Goal: Complete application form: Complete application form

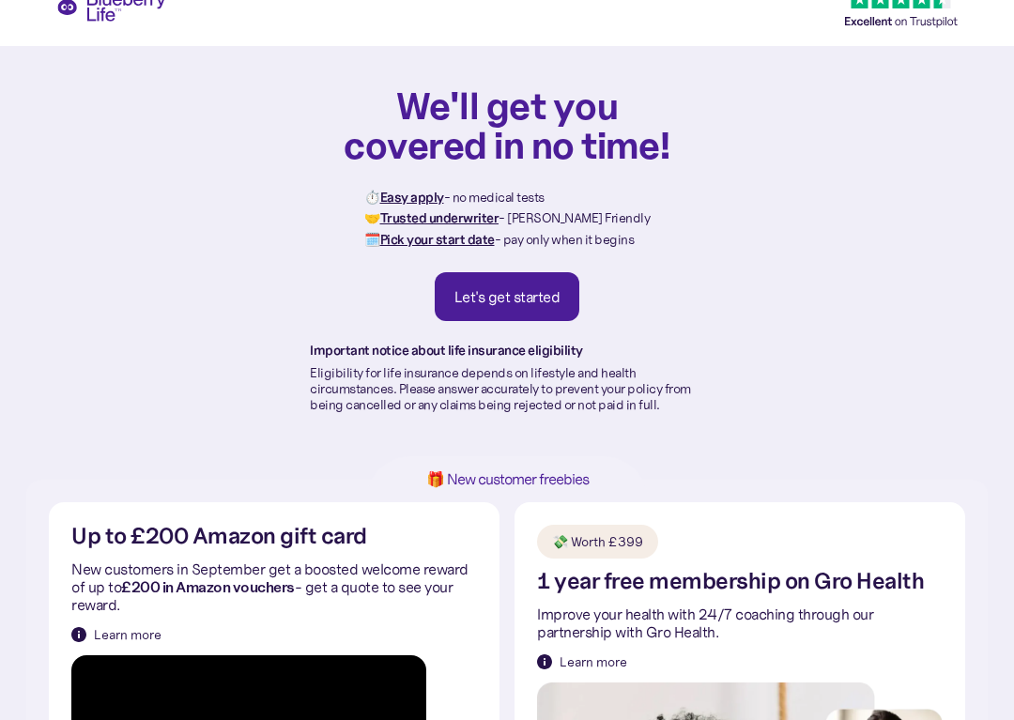
scroll to position [27, 0]
click at [512, 290] on div "Let's get started" at bounding box center [508, 296] width 106 height 19
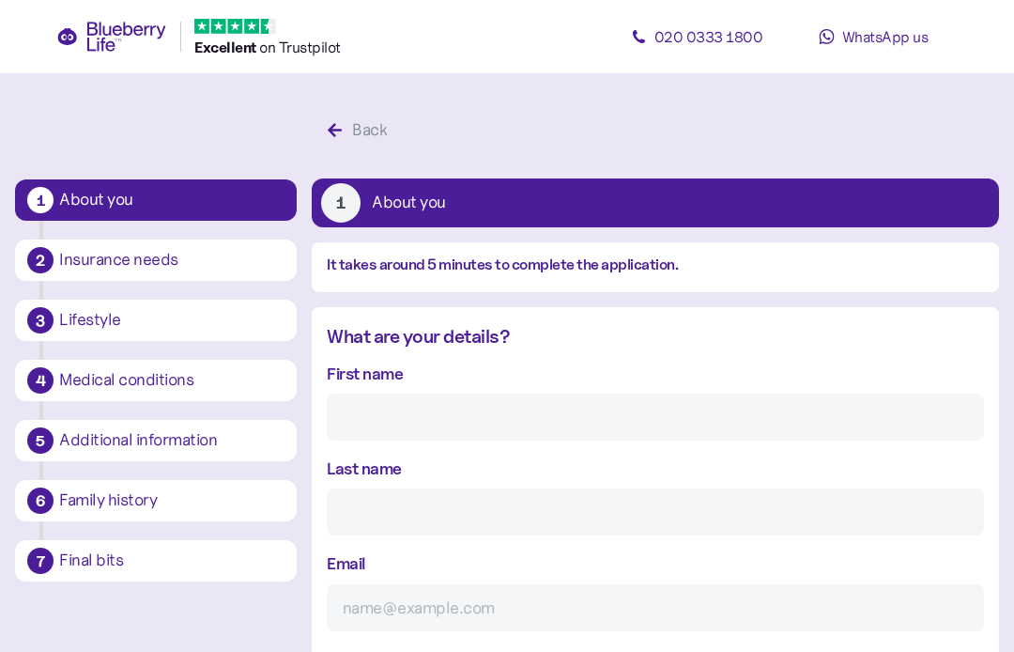
scroll to position [35, 0]
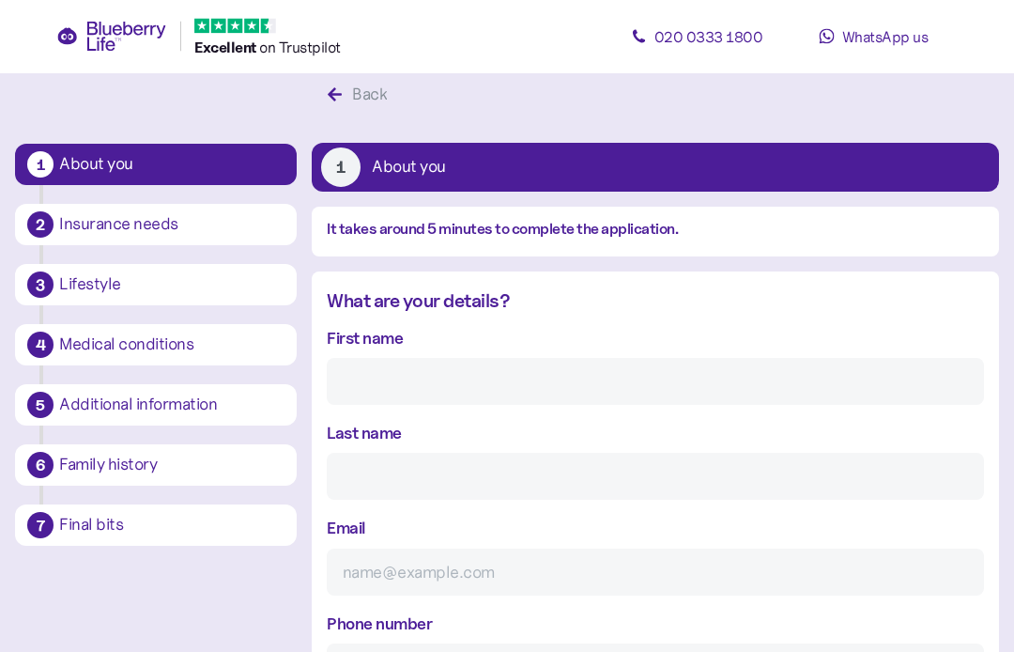
click at [470, 334] on div "First name" at bounding box center [655, 366] width 657 height 80
click at [464, 317] on div "What are your details? First name Last name Email Phone number We'd love to kee…" at bounding box center [655, 560] width 687 height 546
click at [755, 455] on input "Last name" at bounding box center [655, 477] width 657 height 47
click at [449, 479] on input "Last name" at bounding box center [655, 476] width 657 height 47
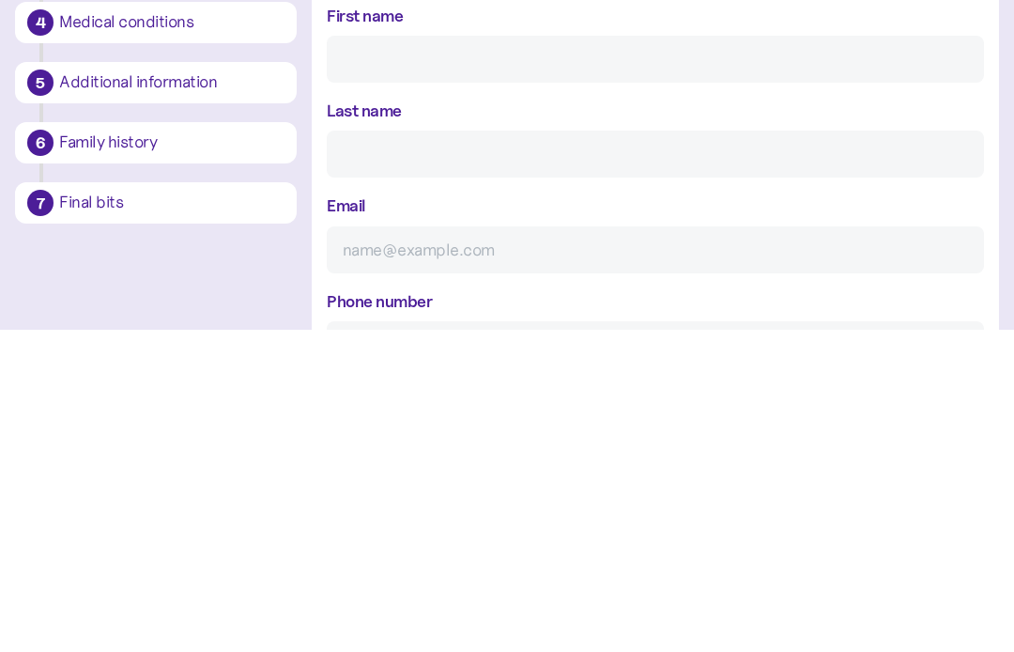
type input "G"
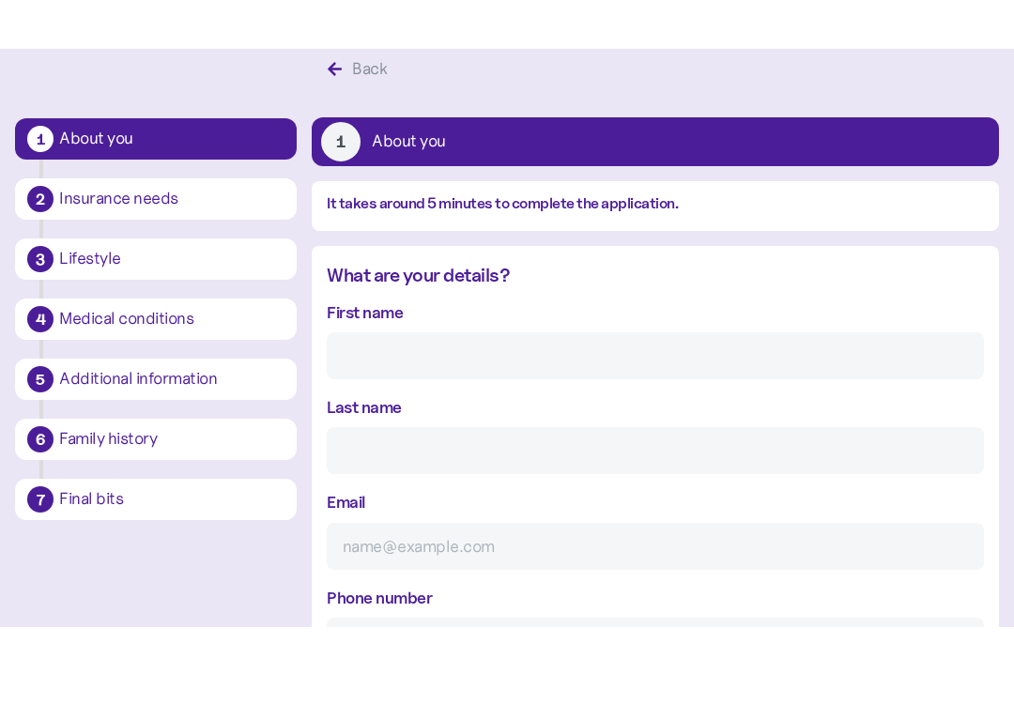
scroll to position [33, 0]
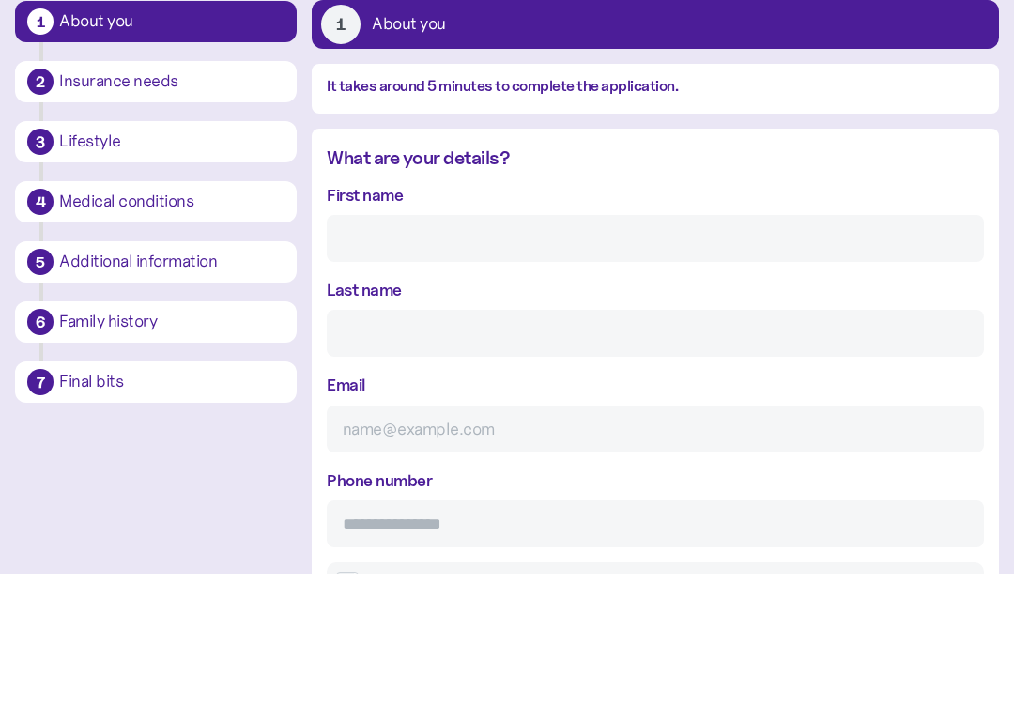
click at [446, 361] on input "First name" at bounding box center [655, 384] width 657 height 47
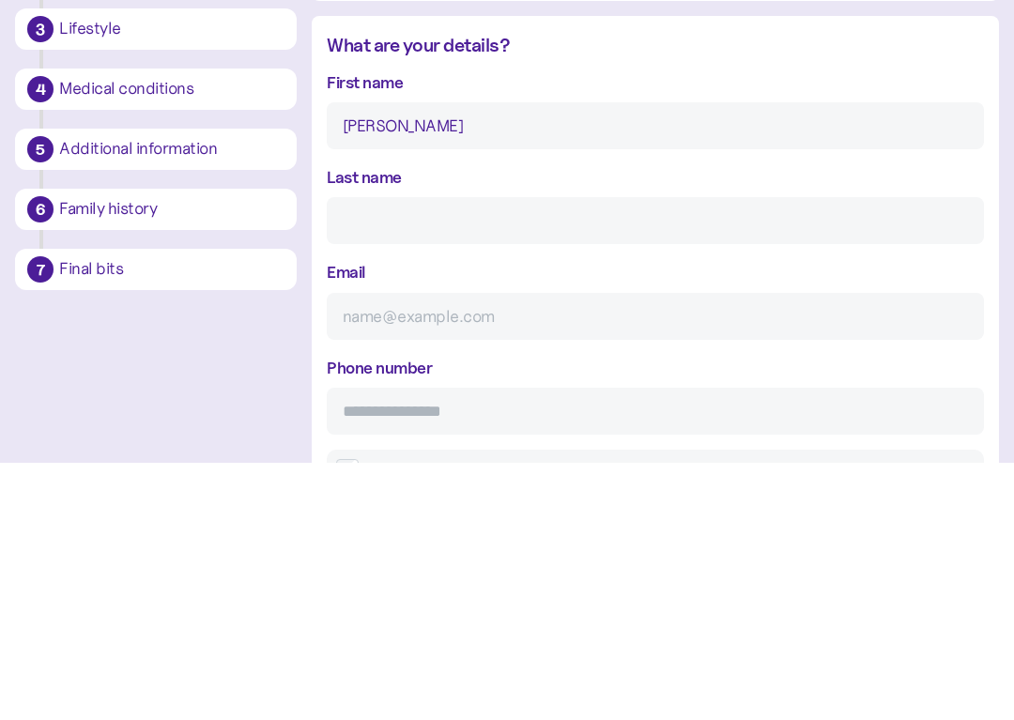
type input "David"
click at [408, 455] on input "Last name" at bounding box center [655, 478] width 657 height 47
type input "Playford"
click at [396, 517] on div "Email" at bounding box center [655, 557] width 657 height 80
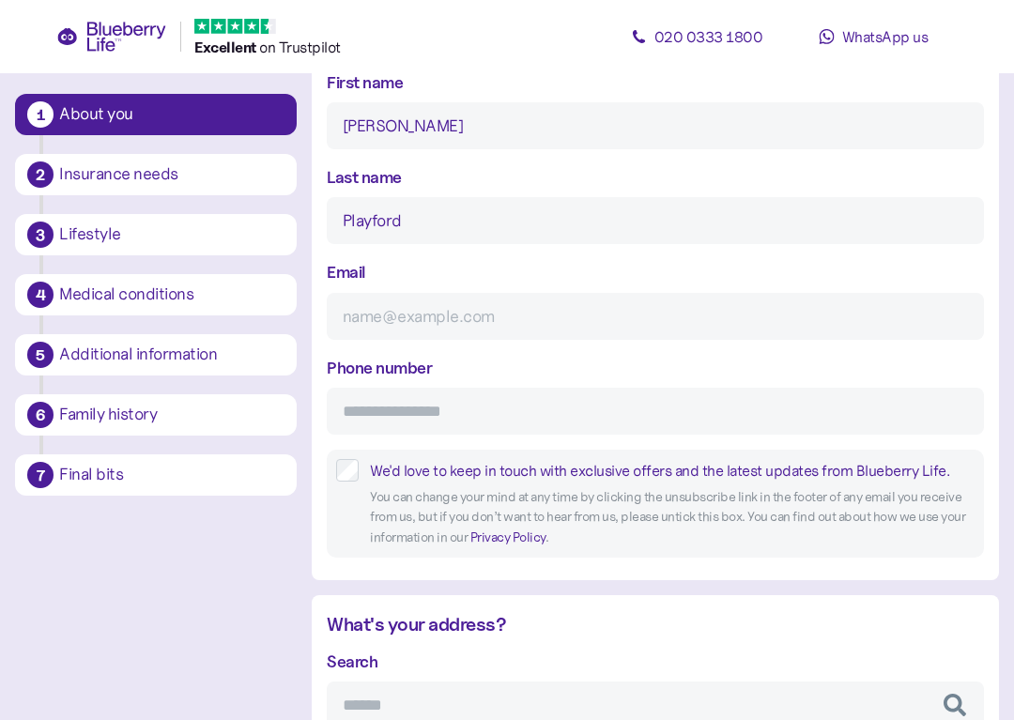
click at [416, 270] on div "Email" at bounding box center [655, 299] width 657 height 80
click at [408, 306] on input "Email" at bounding box center [655, 316] width 657 height 47
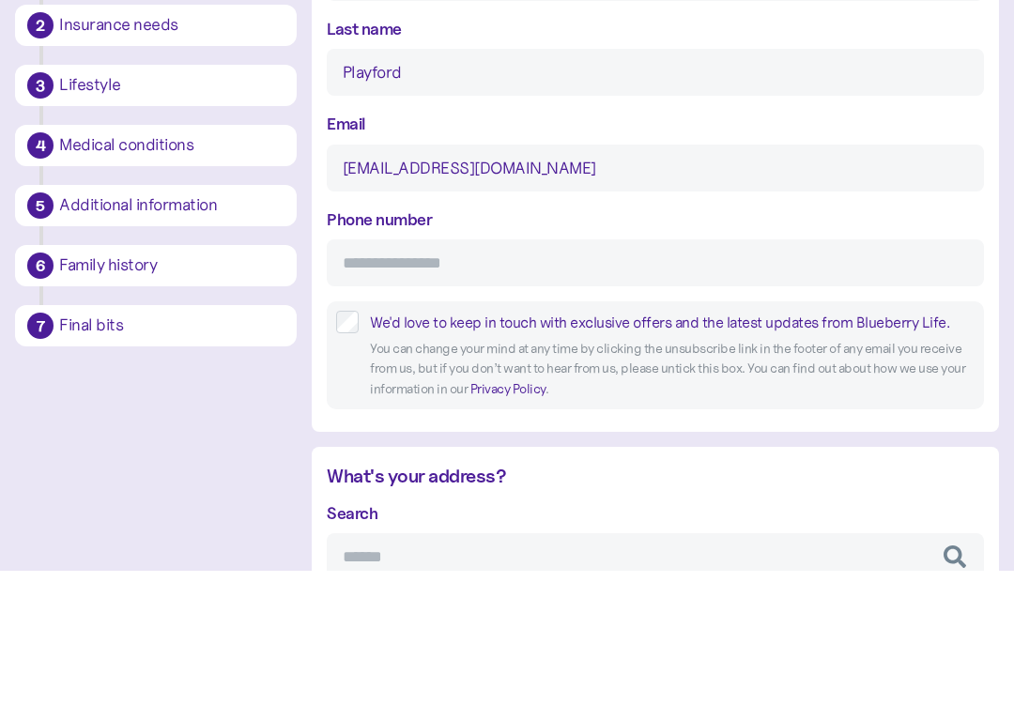
type input "nipjo@aol.com"
click at [421, 389] on input "Phone number" at bounding box center [655, 412] width 657 height 47
type input "**********"
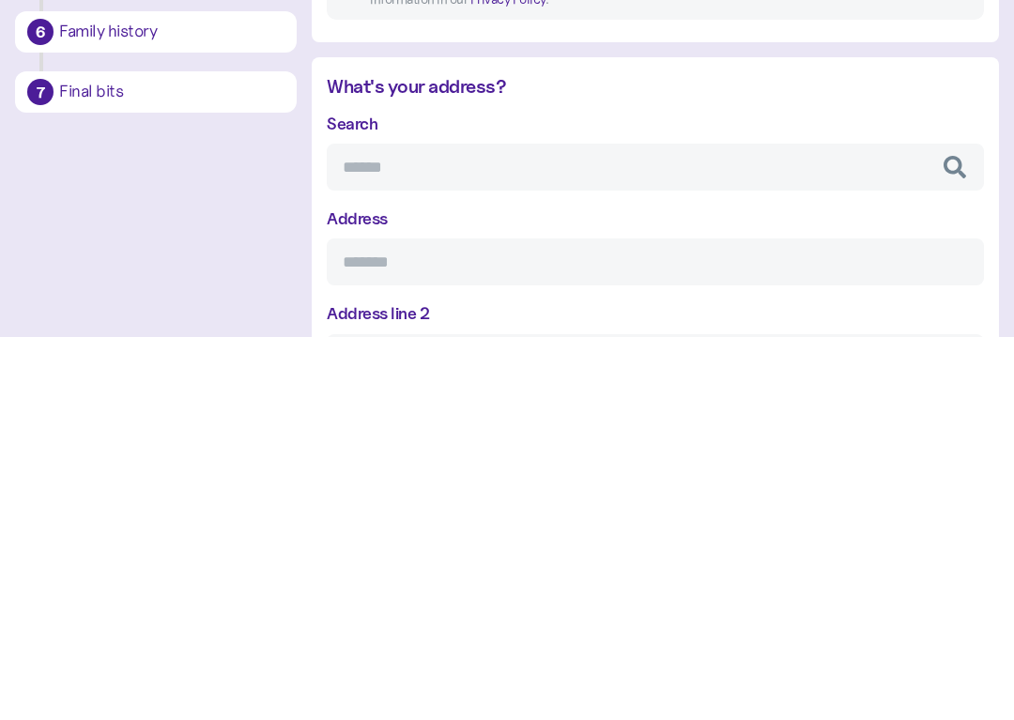
scroll to position [448, 0]
click at [402, 525] on input "Search" at bounding box center [655, 548] width 657 height 47
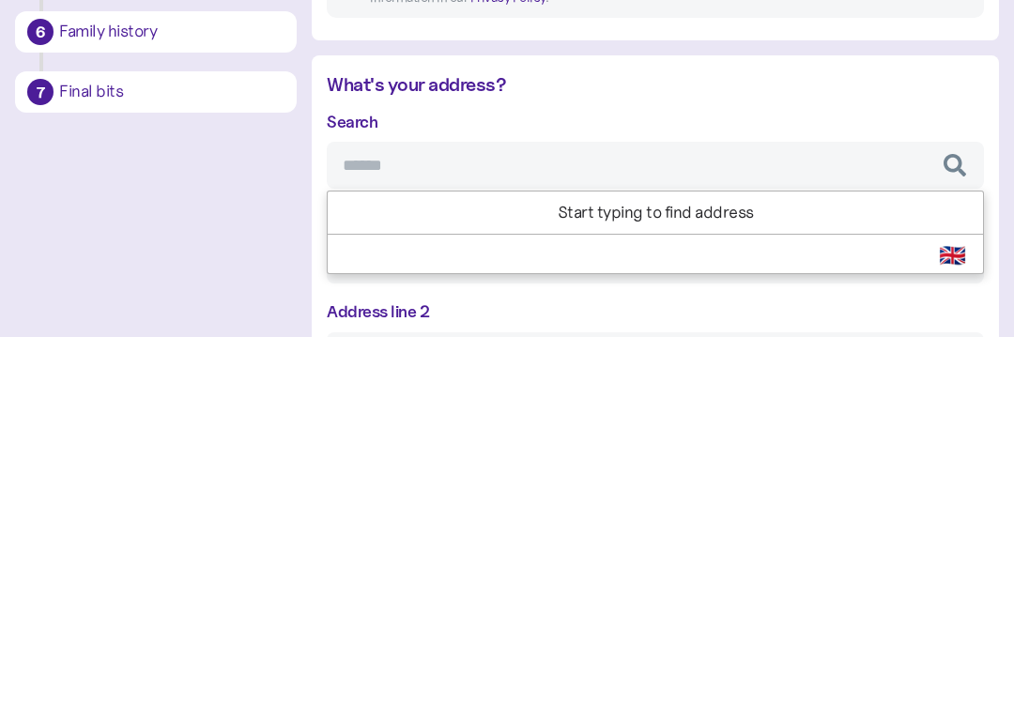
click at [763, 492] on div "Search Start typing to find address Select Country 🇬🇧 Start typing to find addr…" at bounding box center [655, 532] width 657 height 80
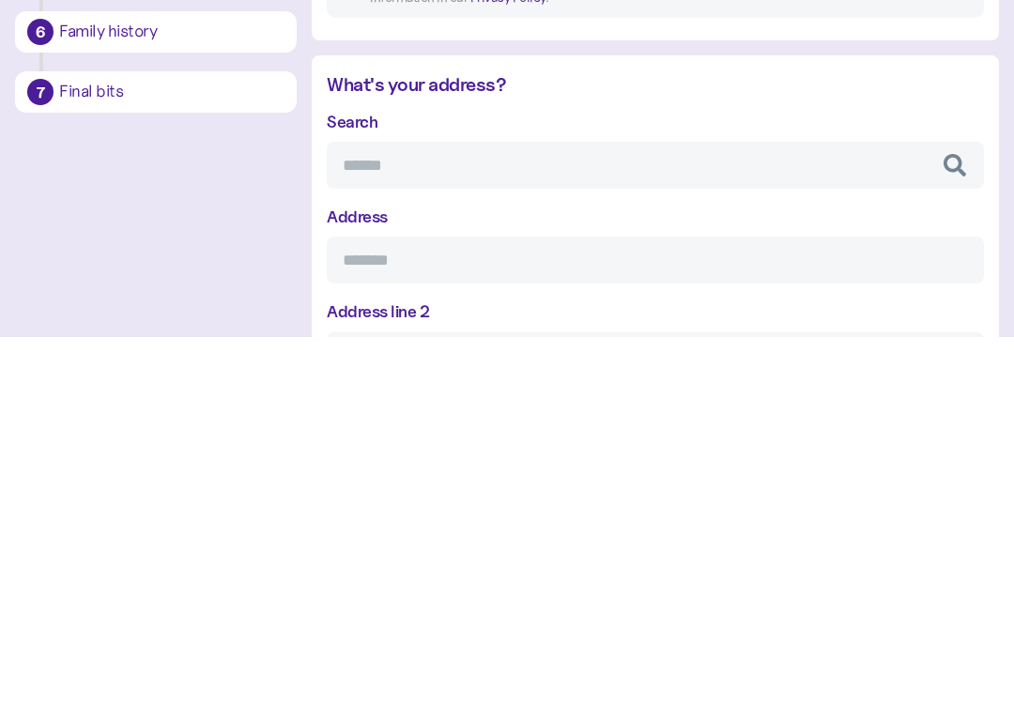
scroll to position [831, 0]
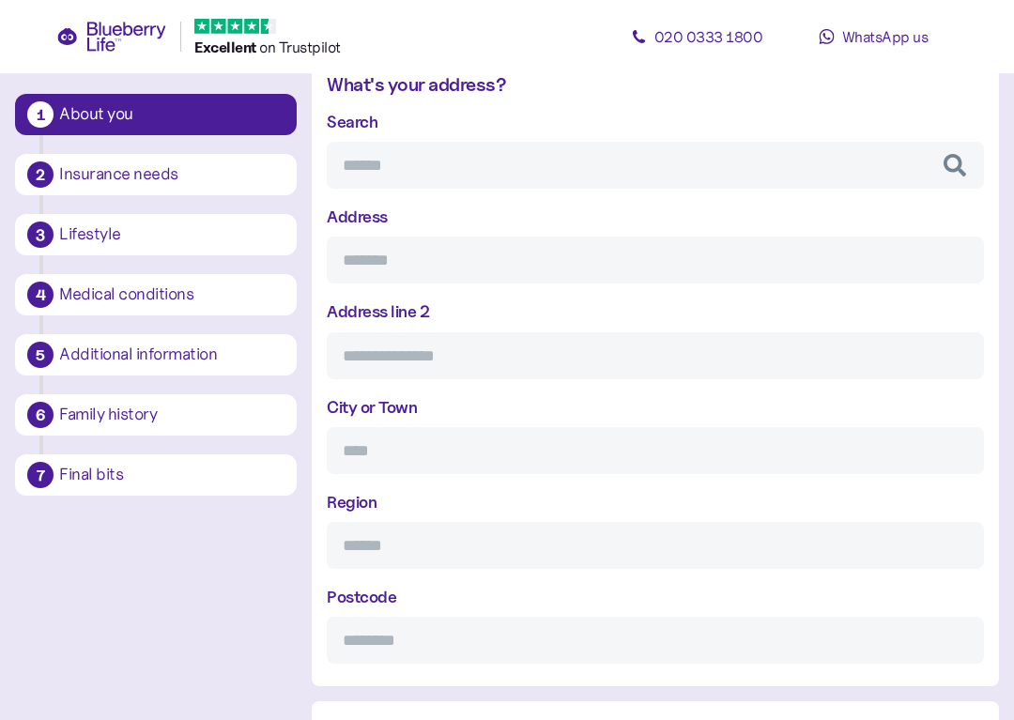
click at [416, 163] on input "Search" at bounding box center [655, 165] width 657 height 47
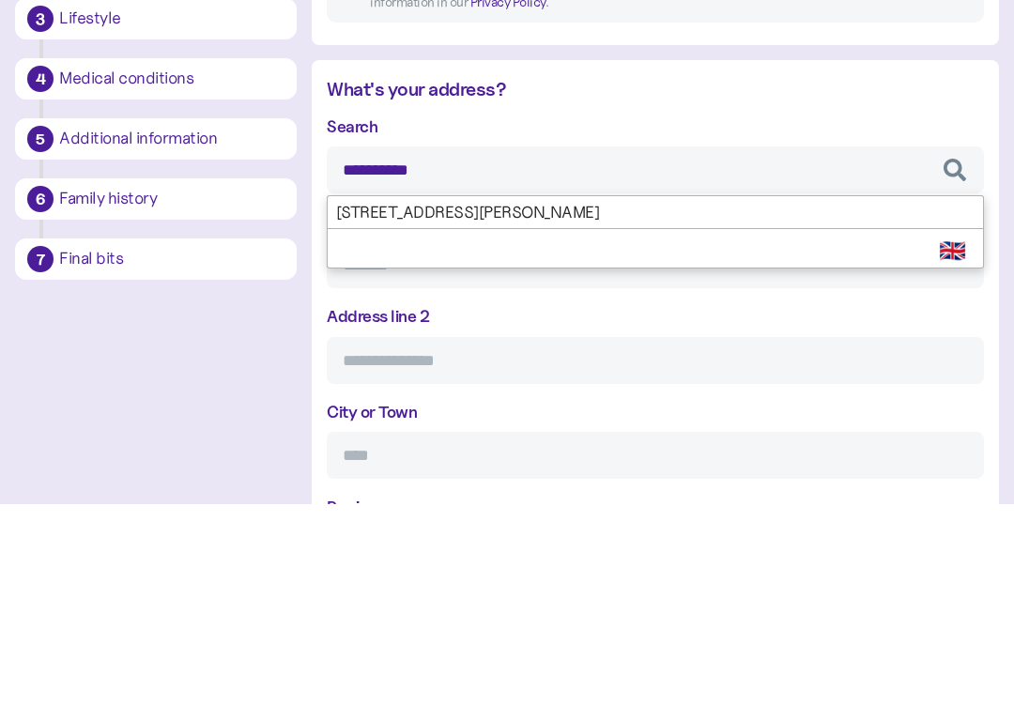
scroll to position [0, 0]
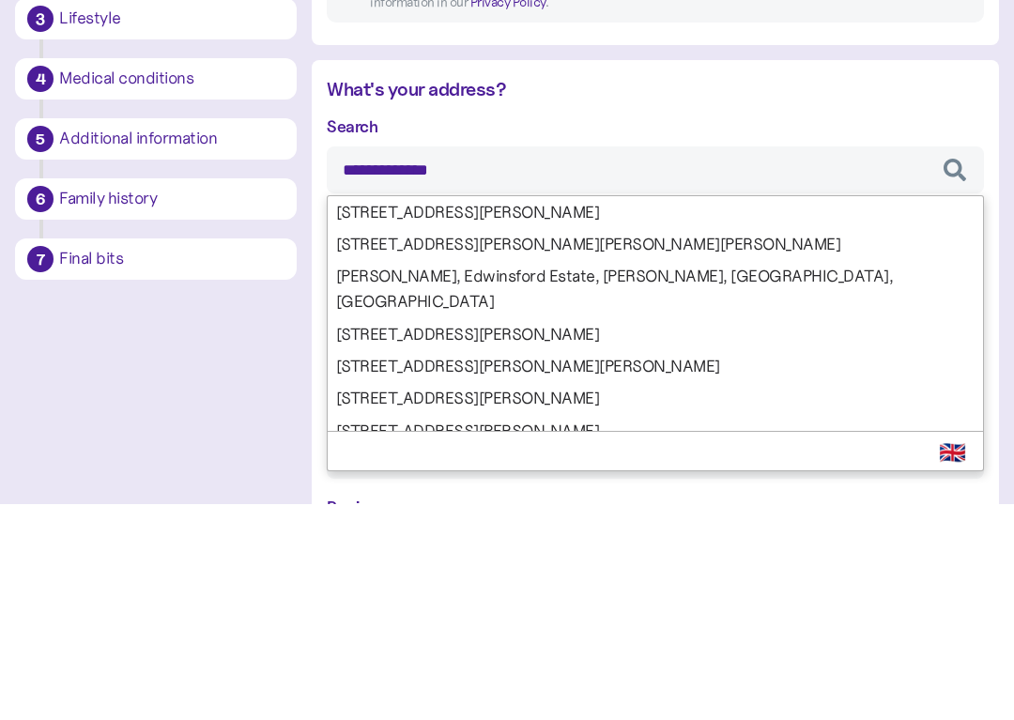
type input "**********"
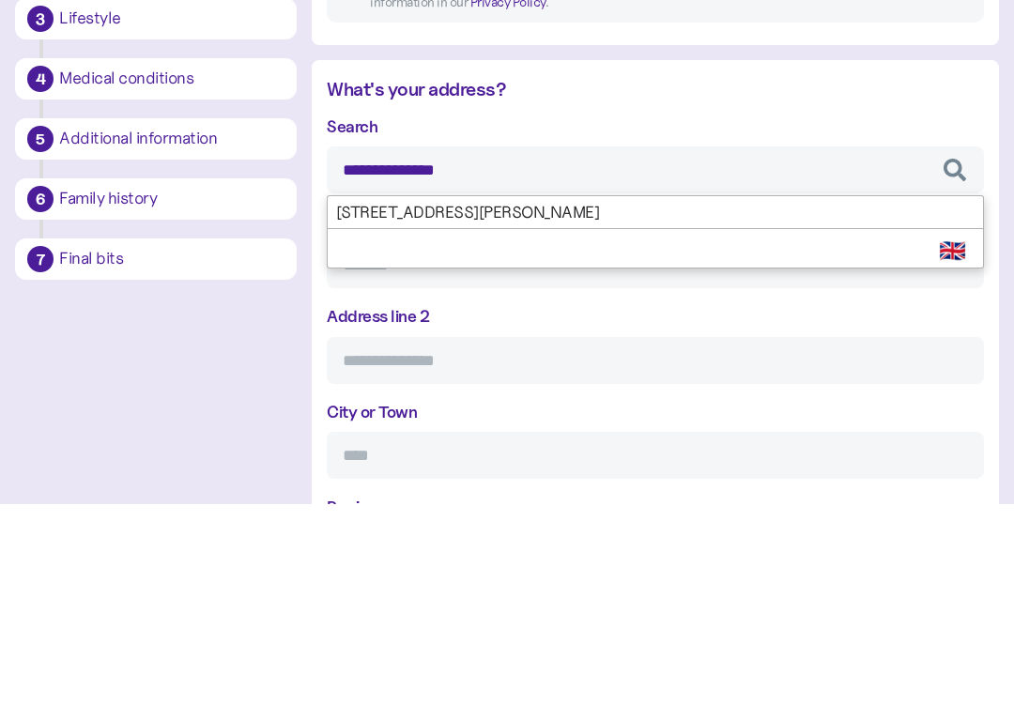
click at [543, 330] on div "**********" at bounding box center [655, 608] width 657 height 556
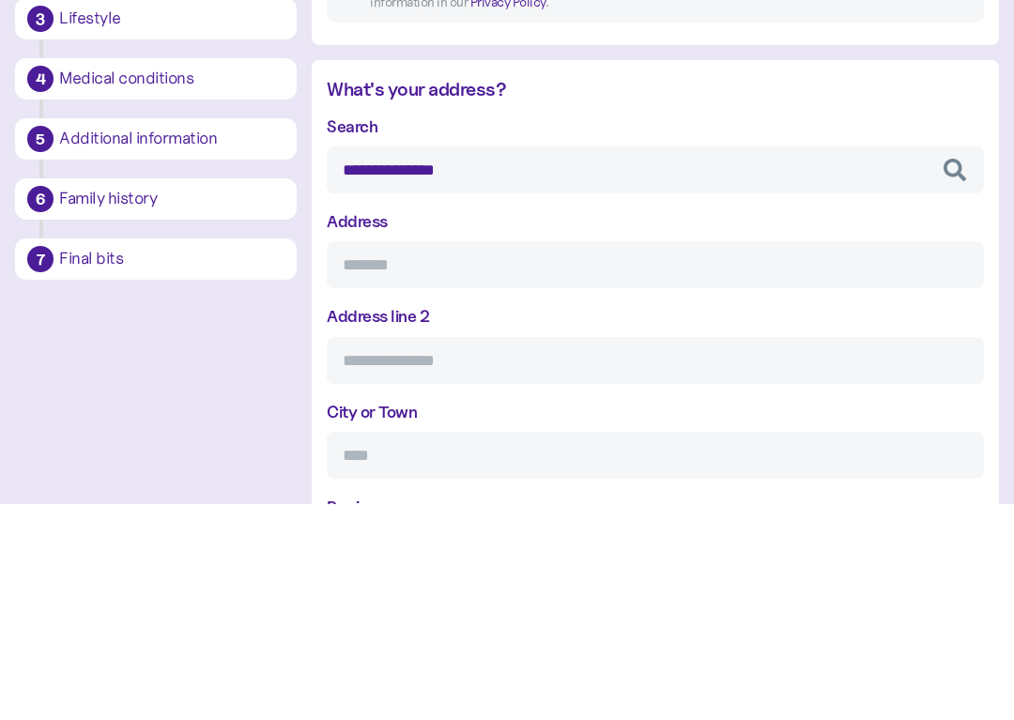
type input "**********"
type input "*******"
type input "********"
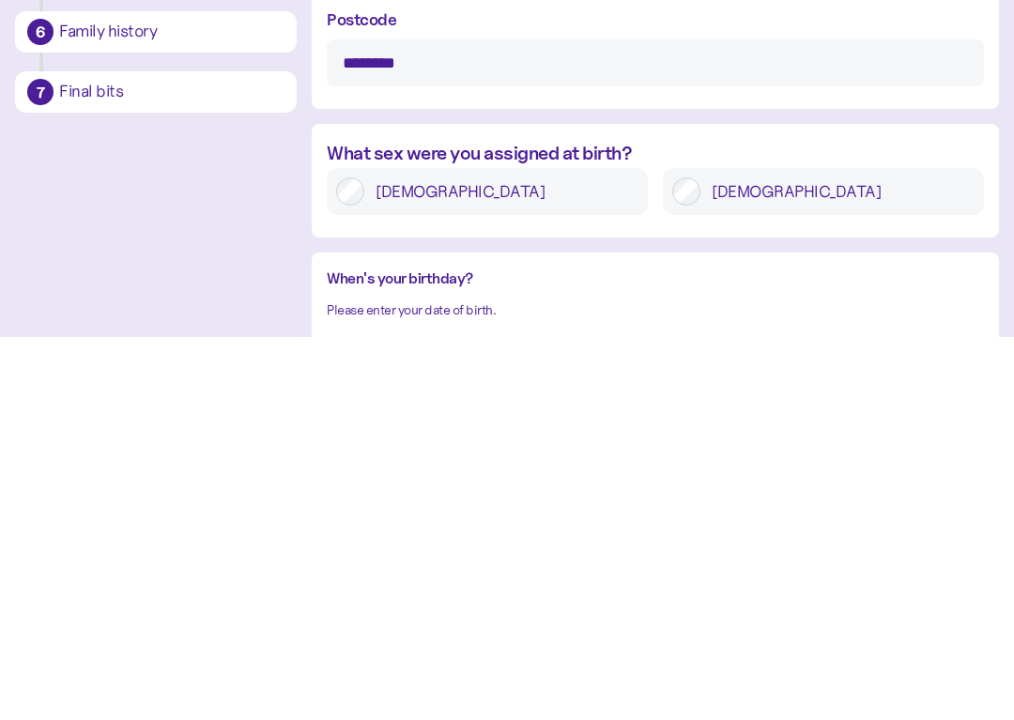
scroll to position [1026, 0]
type input "**********"
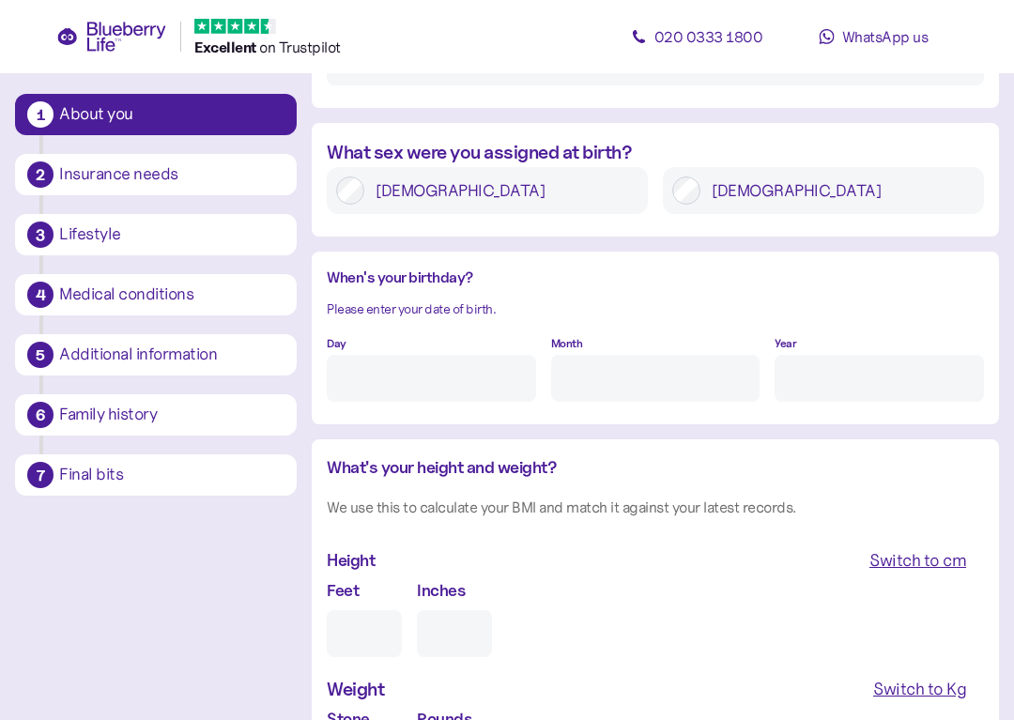
click at [427, 376] on input "Day" at bounding box center [431, 378] width 209 height 47
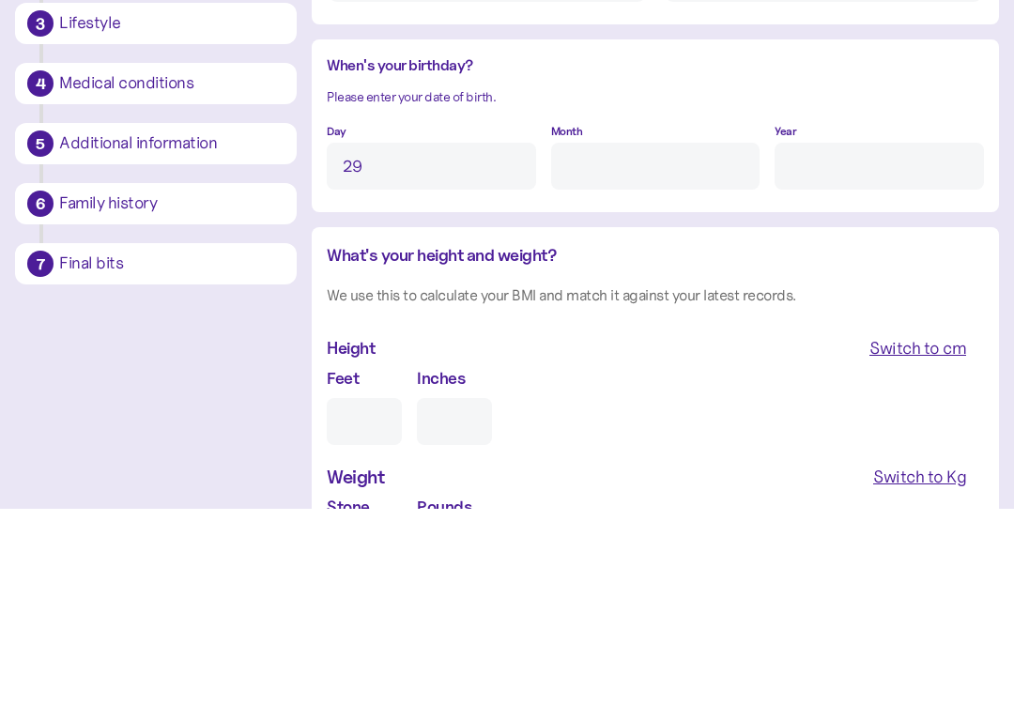
type input "29"
click at [610, 355] on input "Month" at bounding box center [655, 378] width 209 height 47
type input "12"
click at [833, 355] on input "Year" at bounding box center [879, 378] width 209 height 47
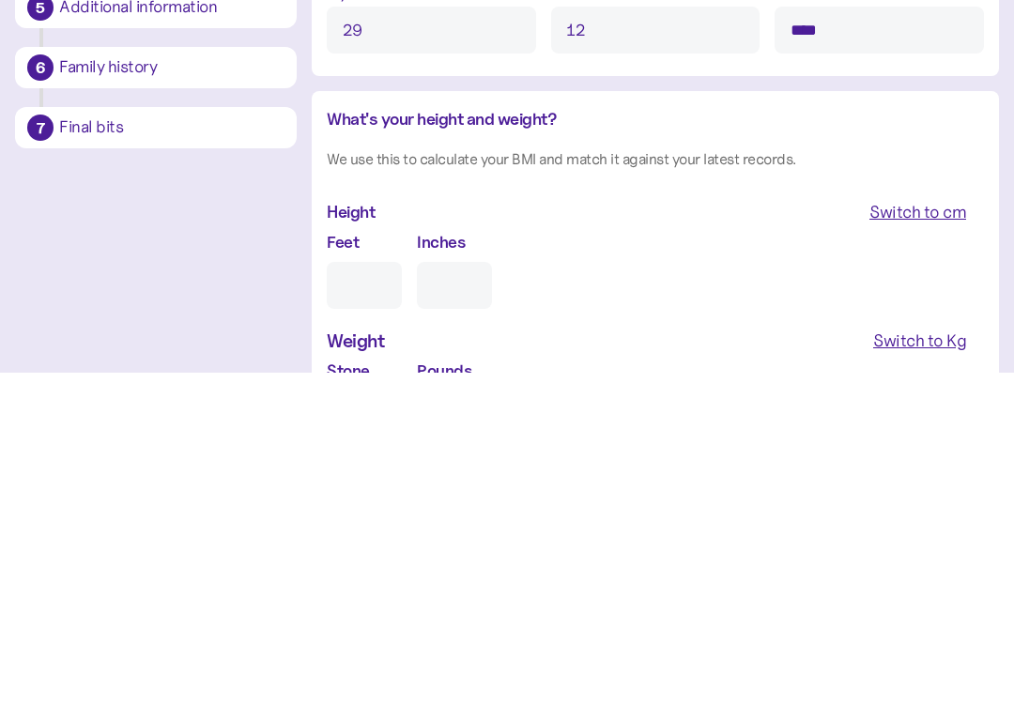
type input "****"
click at [365, 610] on input "Feet" at bounding box center [364, 633] width 75 height 47
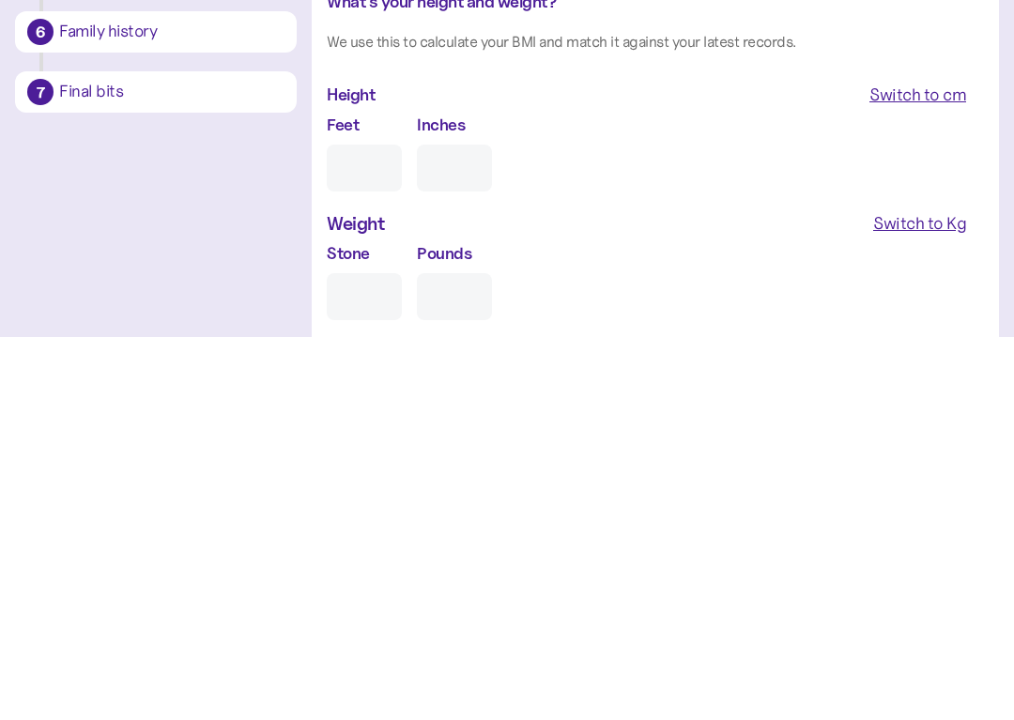
type input "5"
type input "0"
type input "5"
click at [473, 528] on input "0" at bounding box center [454, 551] width 75 height 47
click at [366, 651] on input "Stone" at bounding box center [364, 679] width 75 height 47
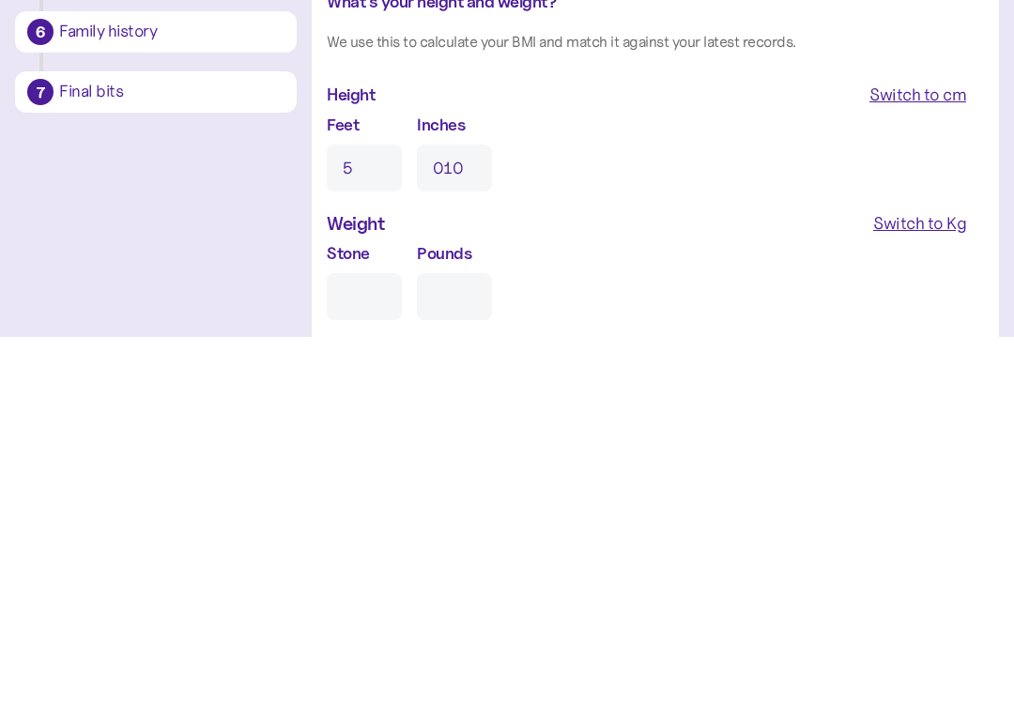
type input "10"
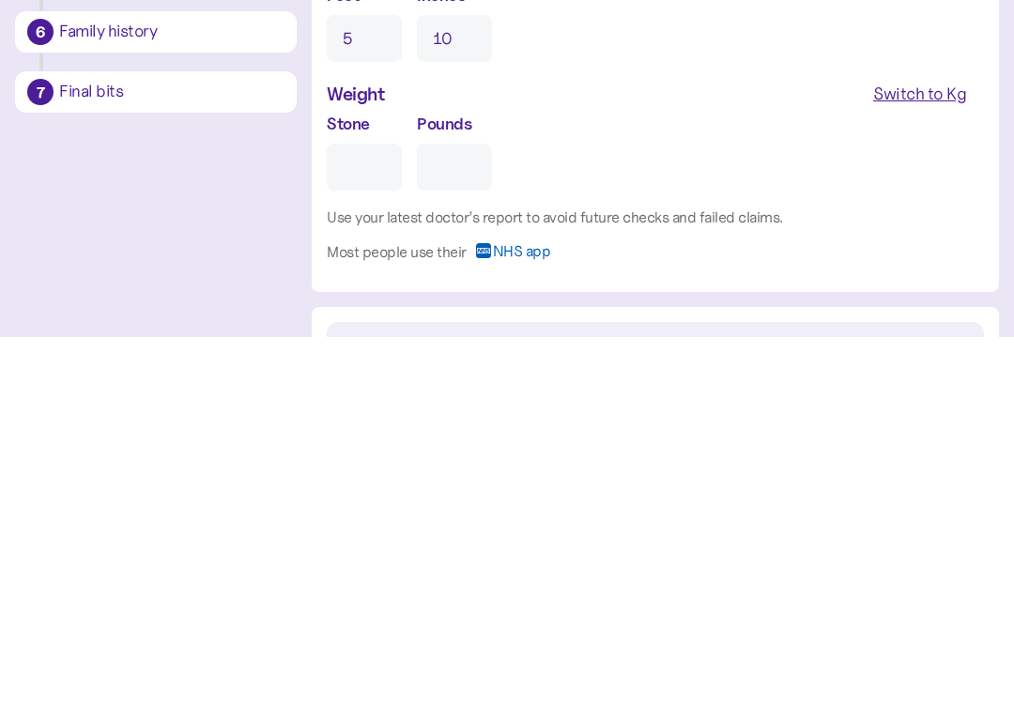
type input "1"
type input "0"
type input "11"
click at [466, 527] on input "0" at bounding box center [454, 550] width 75 height 47
type input "0"
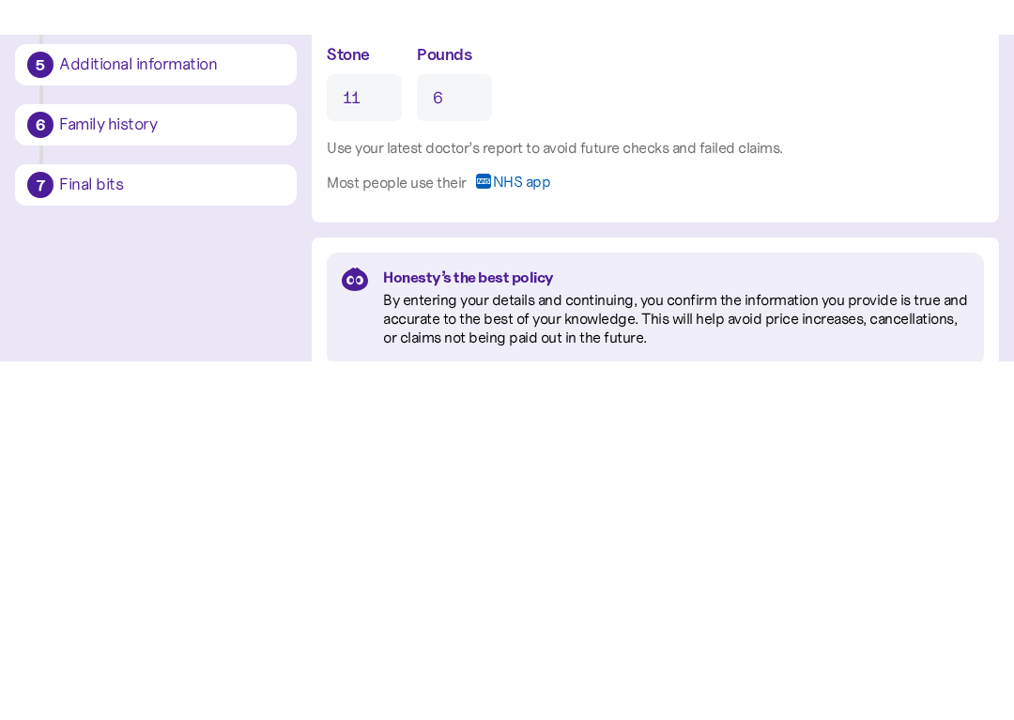
scroll to position [1796, 0]
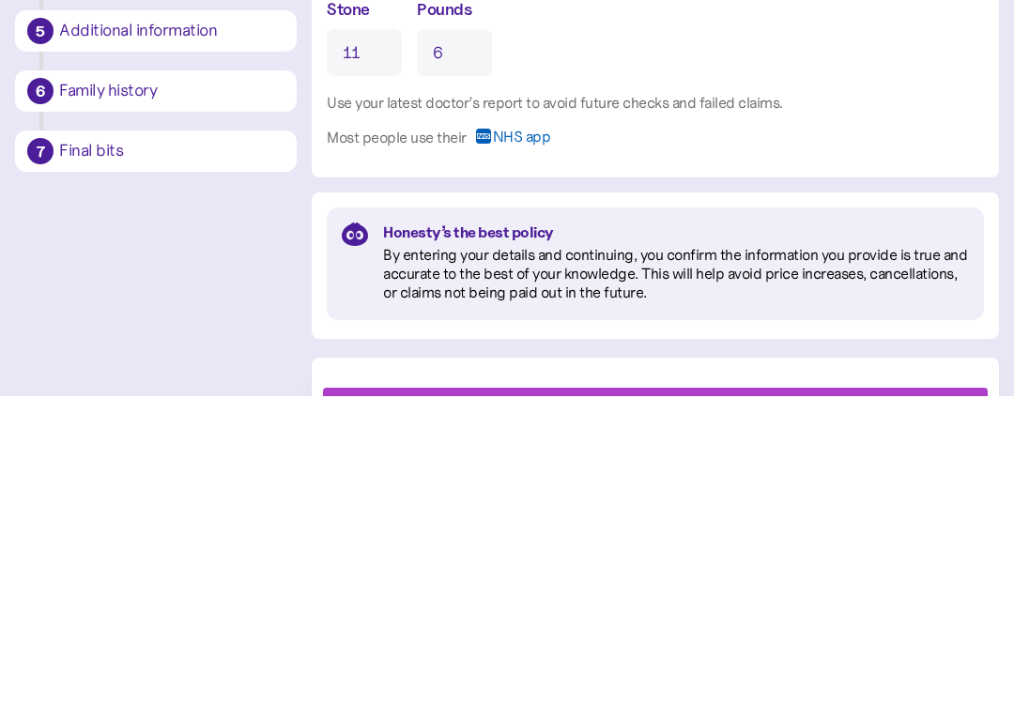
type input "6"
click at [515, 453] on span "NHS app" at bounding box center [522, 468] width 58 height 30
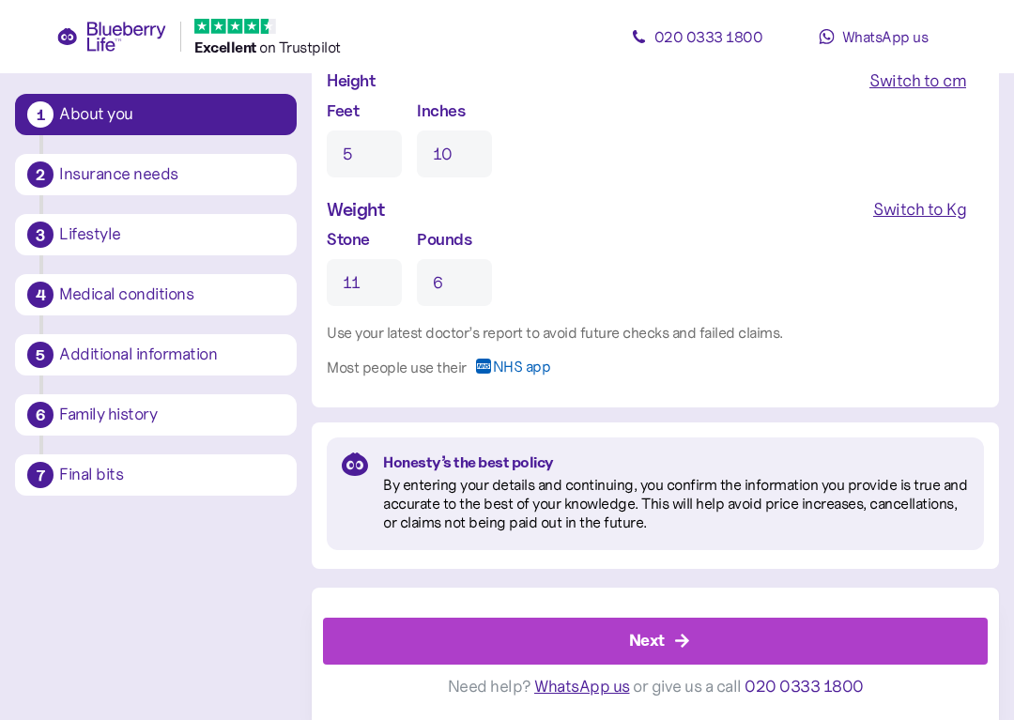
click at [651, 639] on div "Next" at bounding box center [647, 640] width 36 height 25
